Goal: Find specific page/section: Find specific page/section

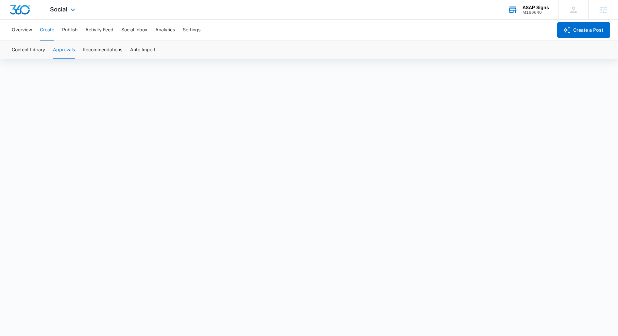
click at [537, 11] on div "M166640" at bounding box center [535, 12] width 26 height 5
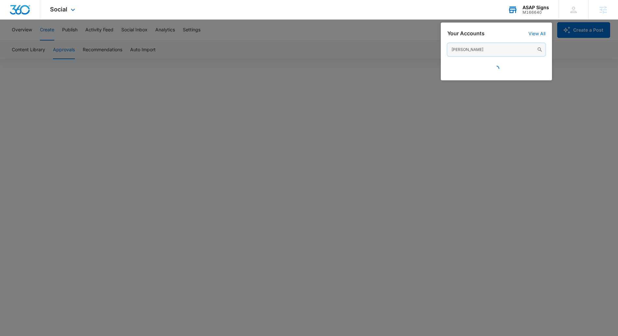
click at [461, 51] on input "[PERSON_NAME]" at bounding box center [496, 49] width 98 height 13
type input "m309415"
click at [465, 48] on input "m309415" at bounding box center [496, 49] width 98 height 13
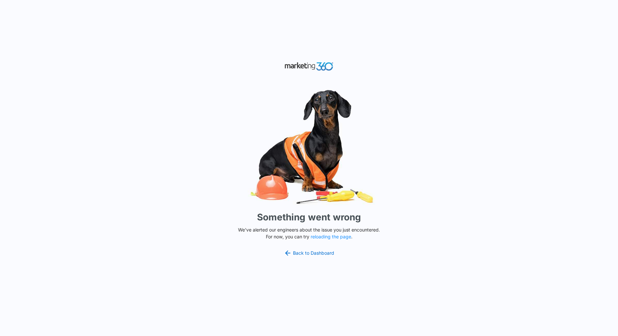
drag, startPoint x: 57, startPoint y: 330, endPoint x: 55, endPoint y: 307, distance: 23.3
click at [55, 307] on div "Something went wrong We've alerted our engineers about the issue you just encou…" at bounding box center [309, 168] width 618 height 336
